Goal: Task Accomplishment & Management: Use online tool/utility

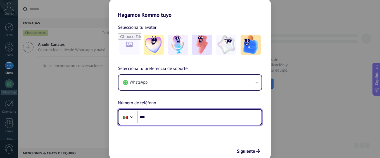
click at [178, 115] on input "***" at bounding box center [199, 117] width 125 height 13
click at [171, 122] on input "******" at bounding box center [199, 117] width 125 height 13
type input "**********"
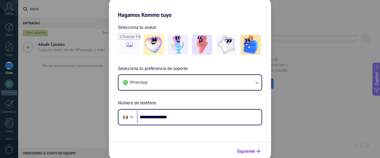
click at [255, 152] on span "Siguiente" at bounding box center [246, 151] width 18 height 4
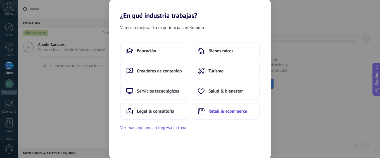
click at [227, 114] on button "Retail & ecommerce" at bounding box center [226, 111] width 68 height 17
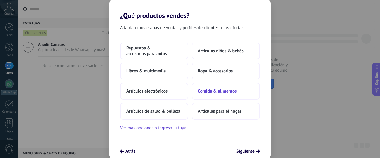
click at [223, 93] on span "Comida & alimentos" at bounding box center [217, 91] width 39 height 6
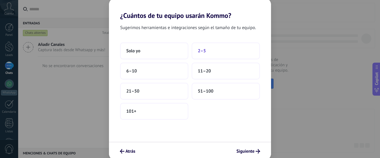
click at [206, 56] on button "2–5" at bounding box center [226, 50] width 68 height 17
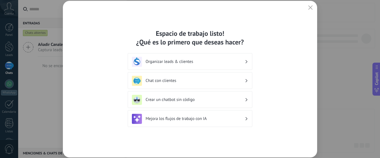
click at [190, 59] on h3 "Organizar leads & clientes" at bounding box center [194, 61] width 99 height 5
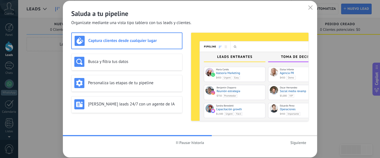
click at [127, 74] on div "Captura clientes desde cualquier lugar Busca y filtra tus datos Personaliza las…" at bounding box center [126, 76] width 111 height 89
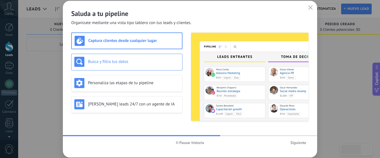
click at [130, 64] on div "Busca y filtra tus datos" at bounding box center [126, 62] width 105 height 10
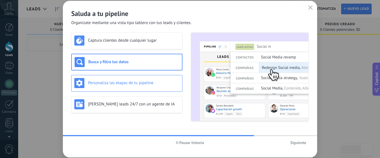
click at [142, 85] on div "Personaliza las etapas de tu pipeline" at bounding box center [126, 83] width 105 height 10
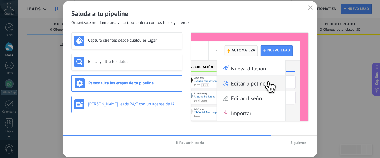
click at [140, 107] on div "[PERSON_NAME] leads 24/7 con un agente de IA" at bounding box center [126, 104] width 105 height 10
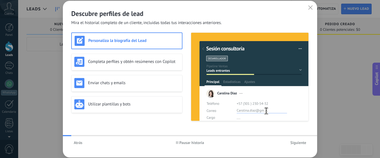
click at [303, 140] on span "Siguiente" at bounding box center [298, 142] width 16 height 4
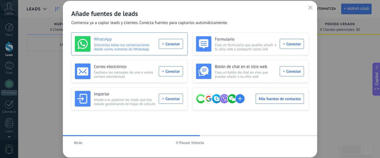
click at [162, 46] on div "WhatsApp Sincroniza todas tus conversaciones desde varios números de WhatsApp. …" at bounding box center [129, 44] width 108 height 16
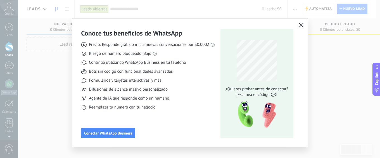
click at [299, 25] on icon "button" at bounding box center [301, 25] width 4 height 4
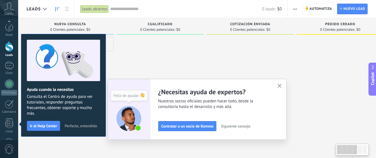
scroll to position [75, 0]
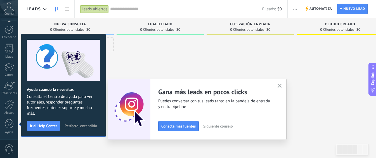
click at [163, 59] on div at bounding box center [159, 79] width 87 height 85
click at [207, 48] on div at bounding box center [249, 79] width 87 height 85
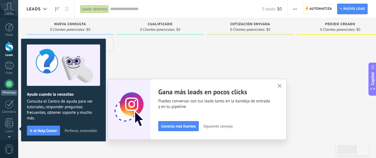
click at [8, 84] on div at bounding box center [9, 83] width 9 height 9
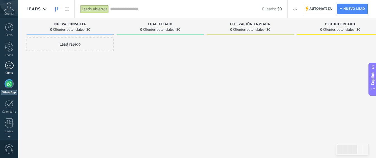
click at [6, 66] on div at bounding box center [9, 65] width 9 height 8
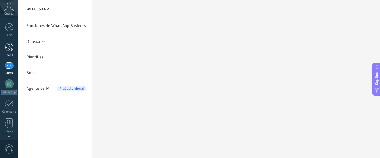
click at [10, 51] on div at bounding box center [9, 46] width 8 height 10
